Goal: Find contact information

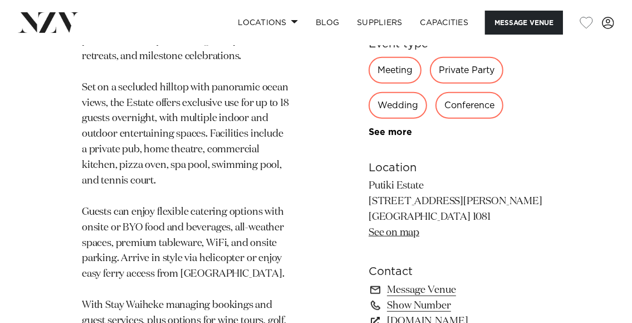
scroll to position [947, 0]
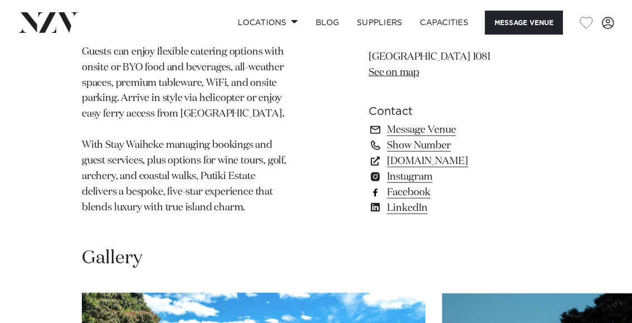
click at [416, 193] on link "Facebook" at bounding box center [460, 192] width 182 height 16
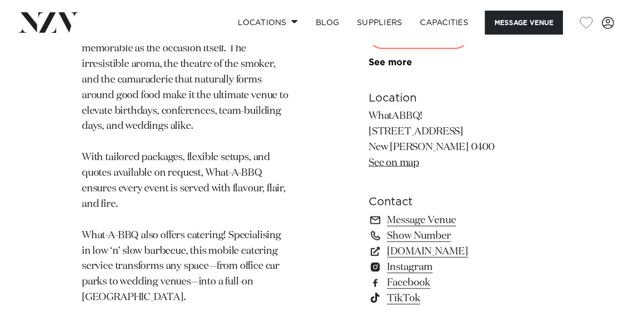
scroll to position [1003, 0]
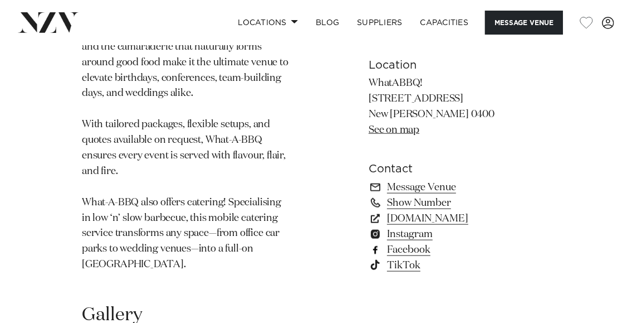
click at [413, 241] on link "Facebook" at bounding box center [460, 249] width 182 height 16
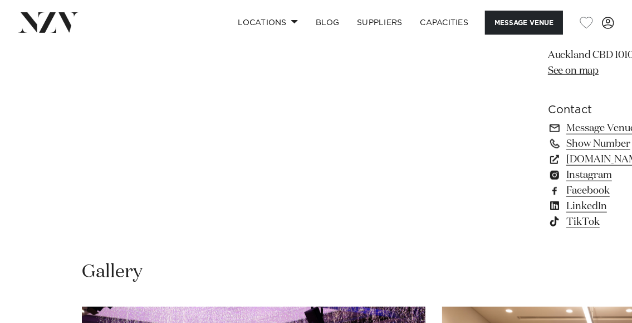
scroll to position [780, 0]
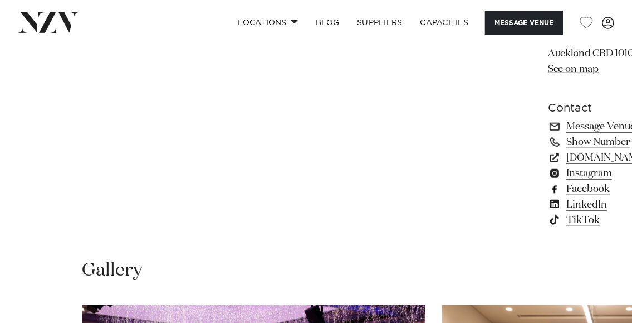
click at [548, 197] on link "Facebook" at bounding box center [608, 189] width 121 height 16
